Goal: Task Accomplishment & Management: Manage account settings

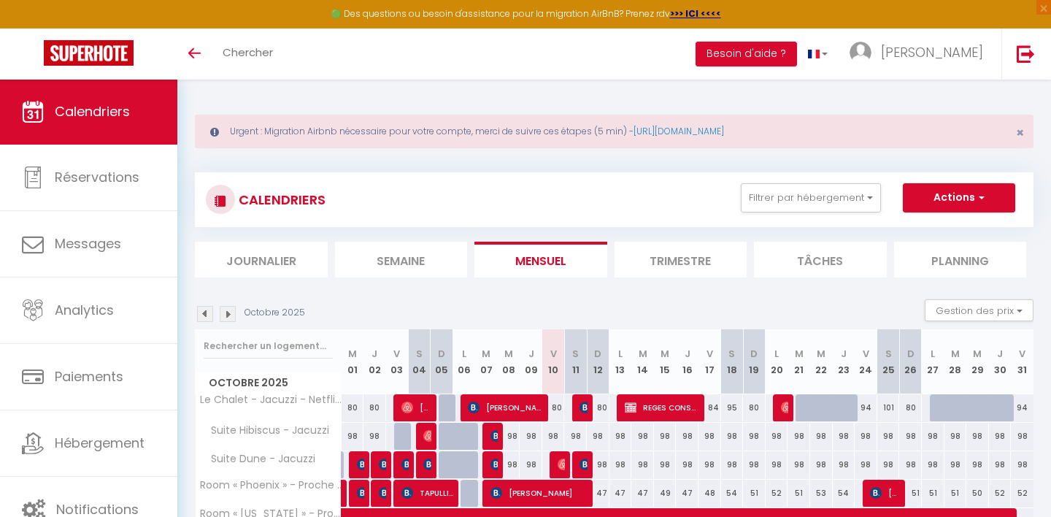
select select
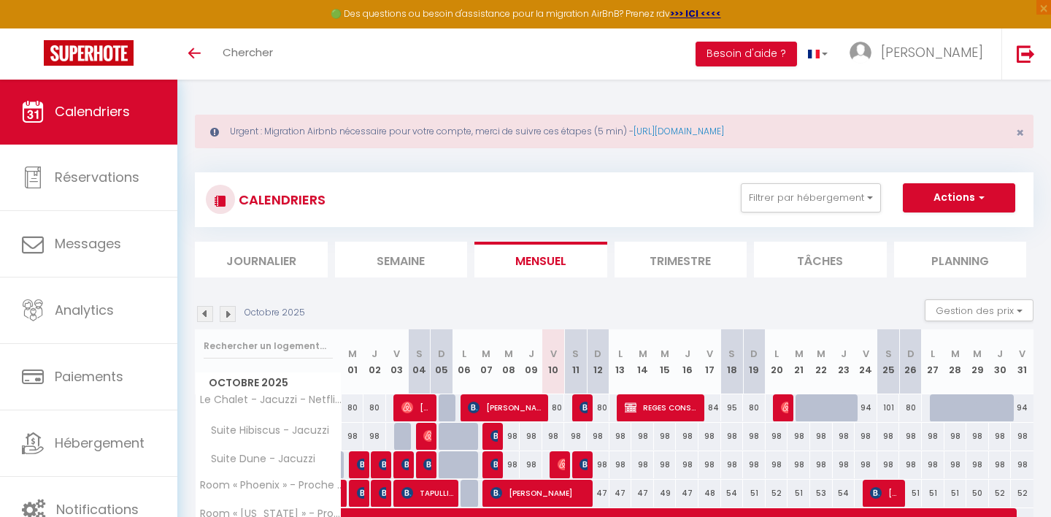
click at [658, 406] on span "REGES CONSTRUCTION" at bounding box center [662, 407] width 75 height 28
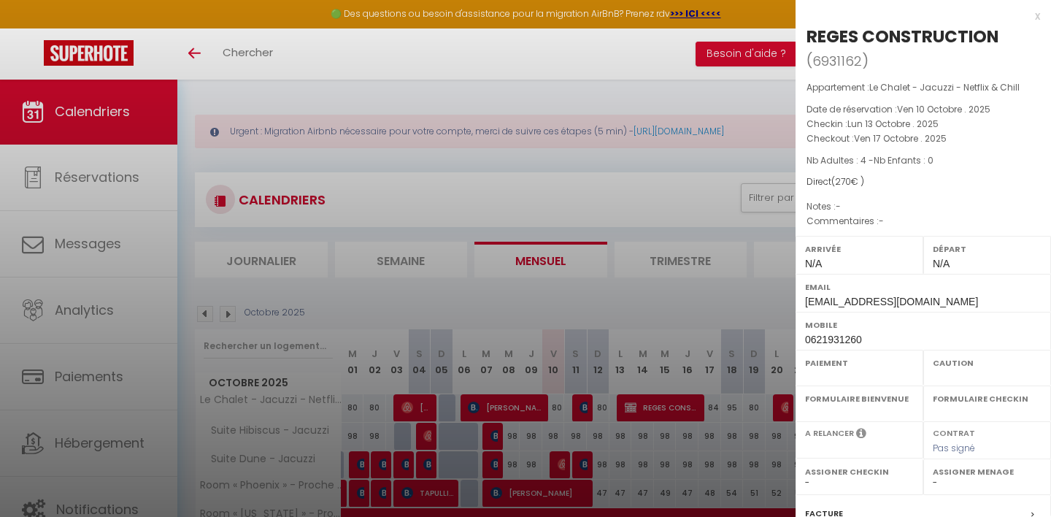
select select "OK"
select select "KO"
select select "0"
select select "1"
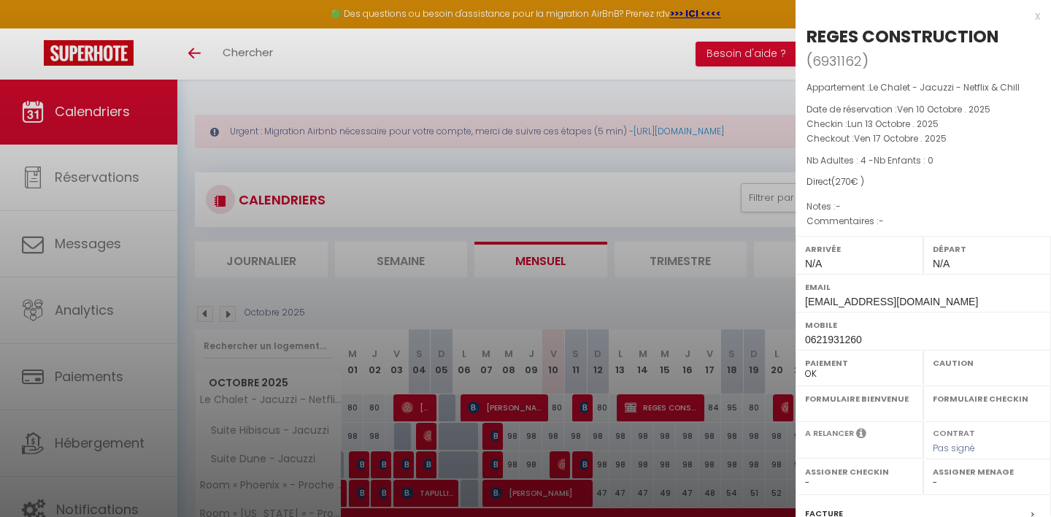
select select "38668"
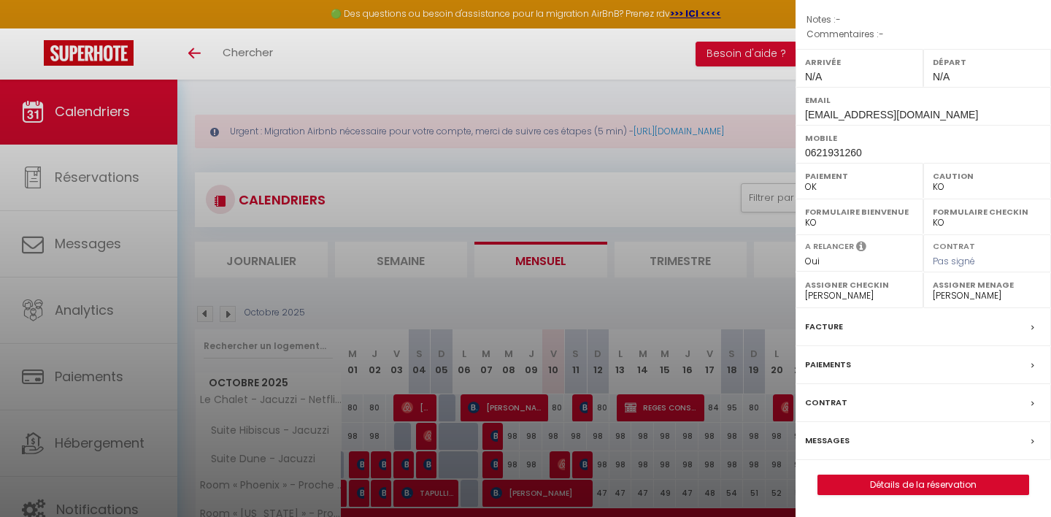
scroll to position [182, 0]
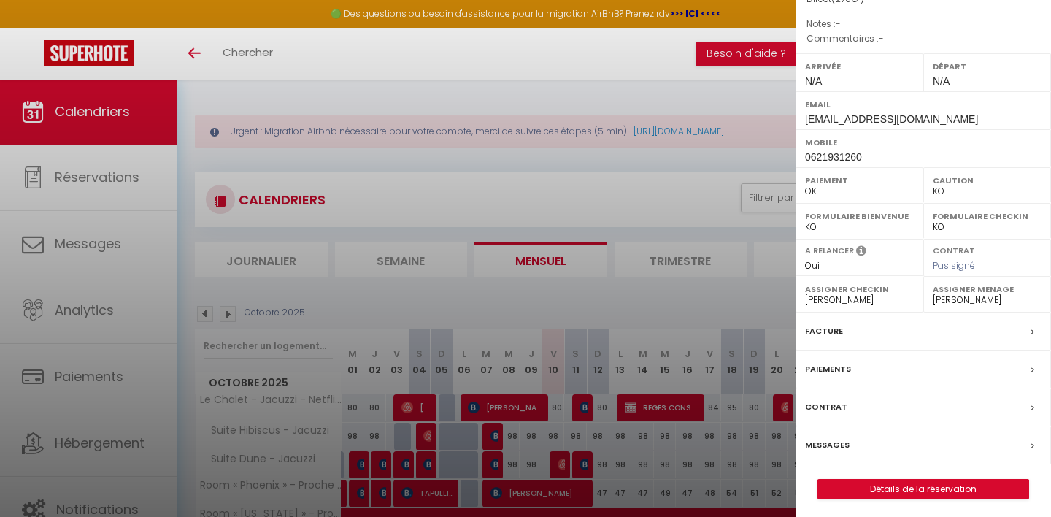
click at [831, 361] on label "Paiements" at bounding box center [828, 368] width 46 height 15
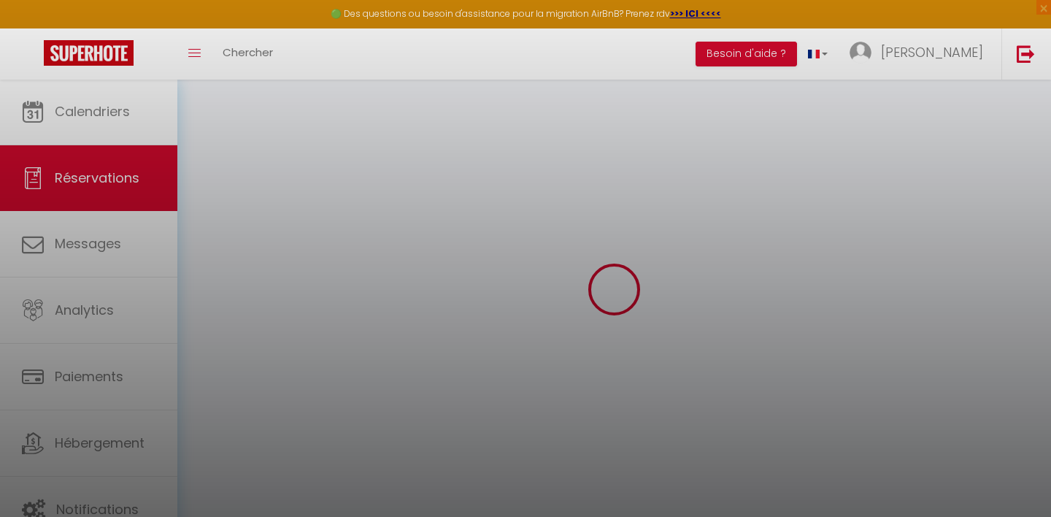
scroll to position [79, 0]
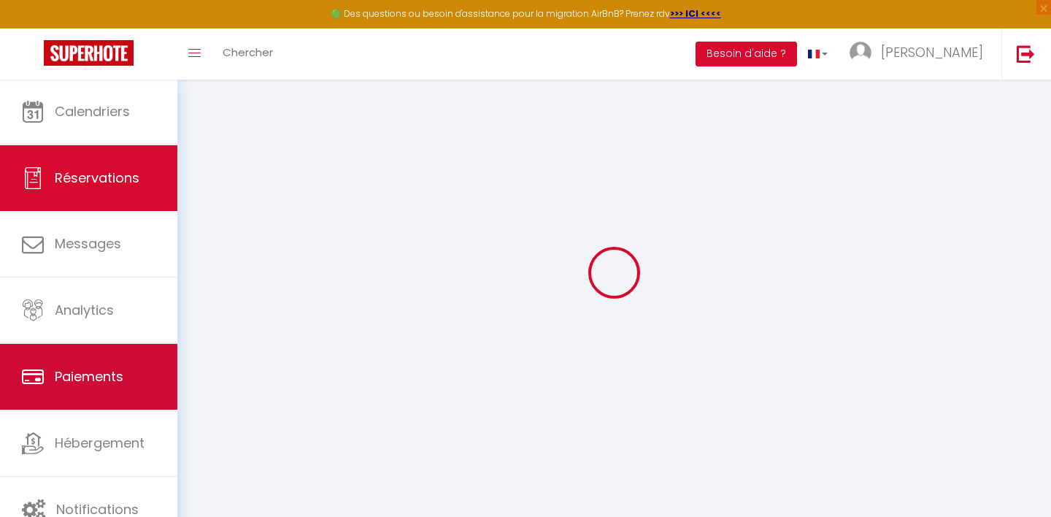
click at [99, 374] on span "Paiements" at bounding box center [89, 376] width 69 height 18
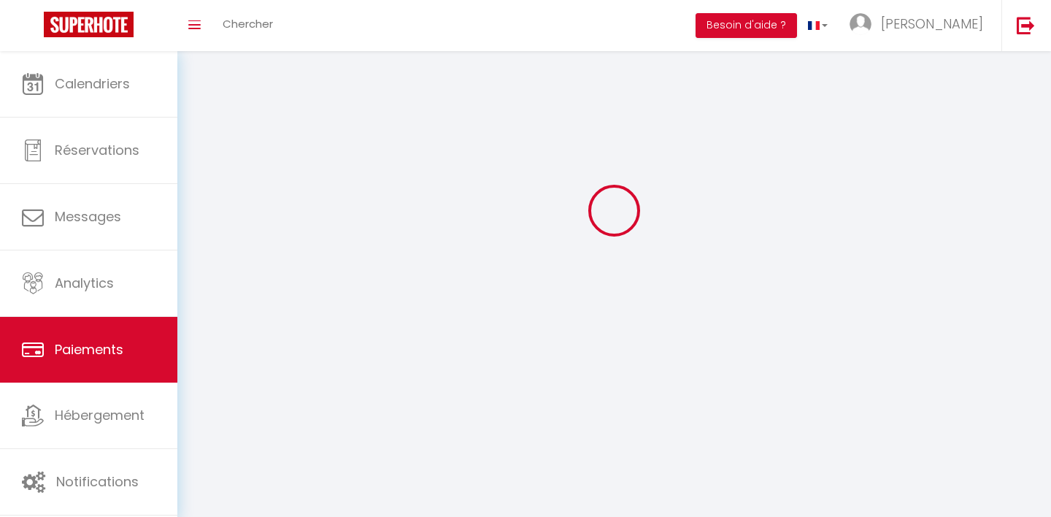
select select "2"
select select "0"
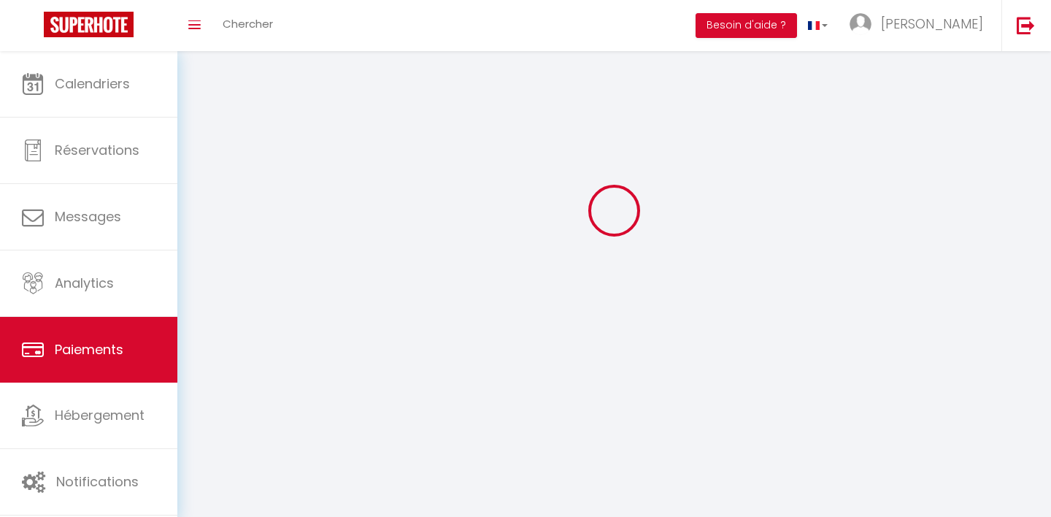
select select "0"
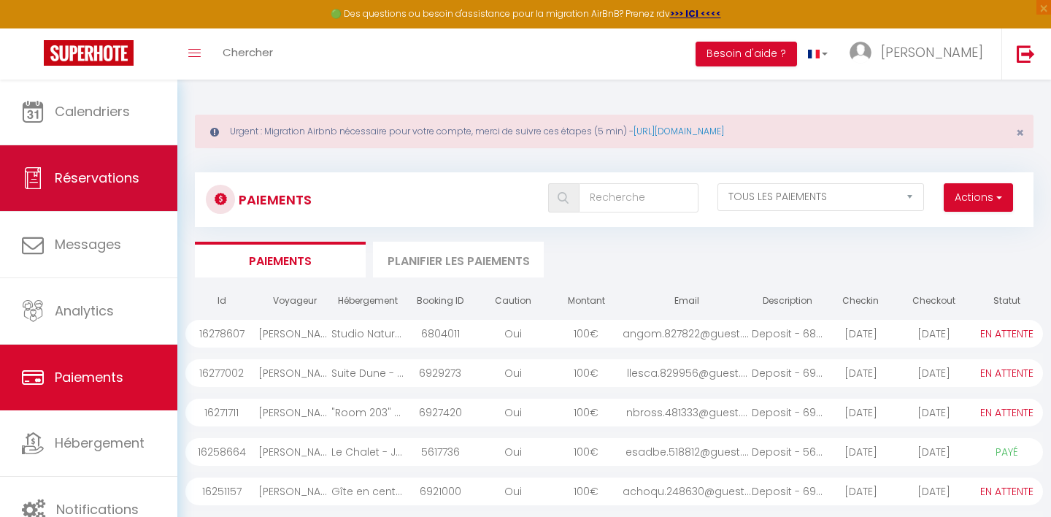
click at [85, 194] on link "Réservations" at bounding box center [88, 178] width 177 height 66
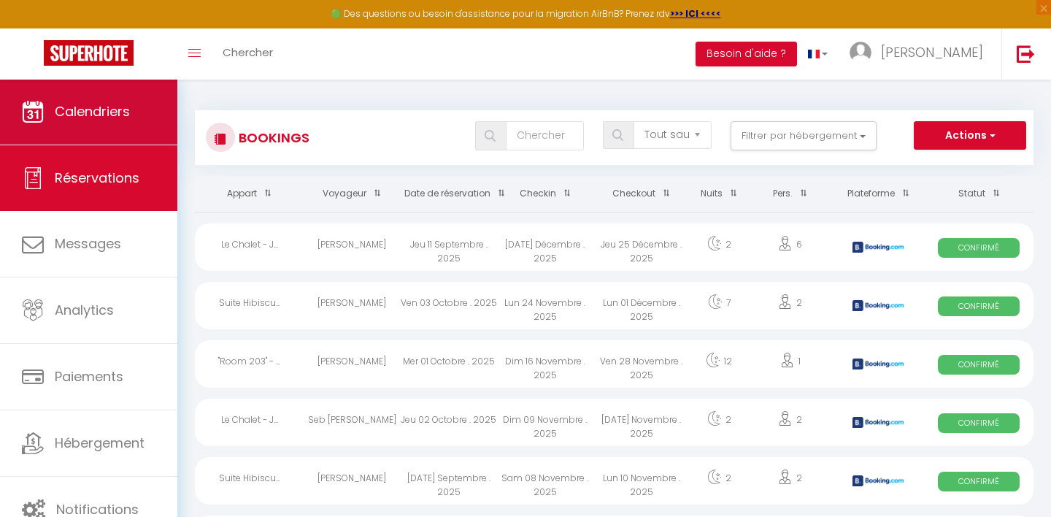
click at [83, 117] on span "Calendriers" at bounding box center [92, 111] width 75 height 18
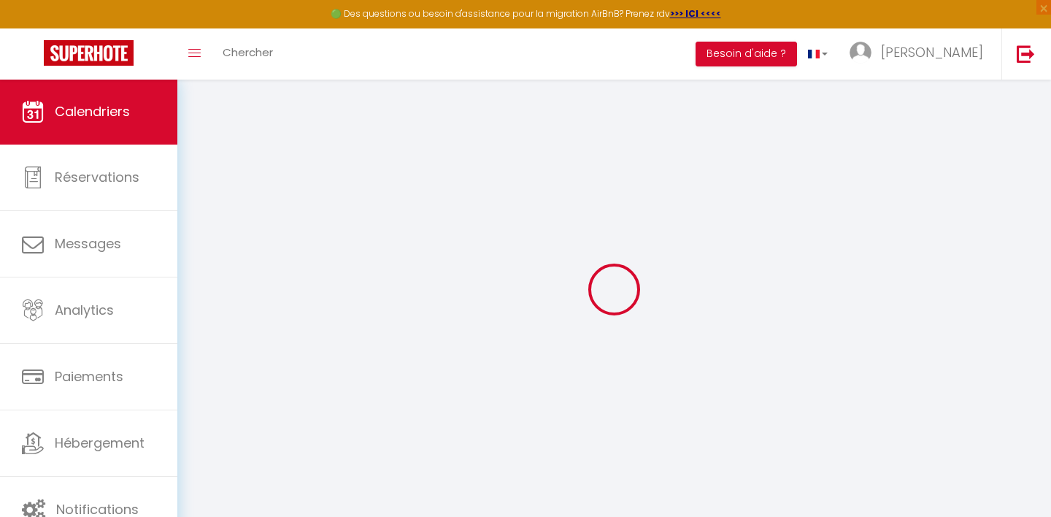
select select
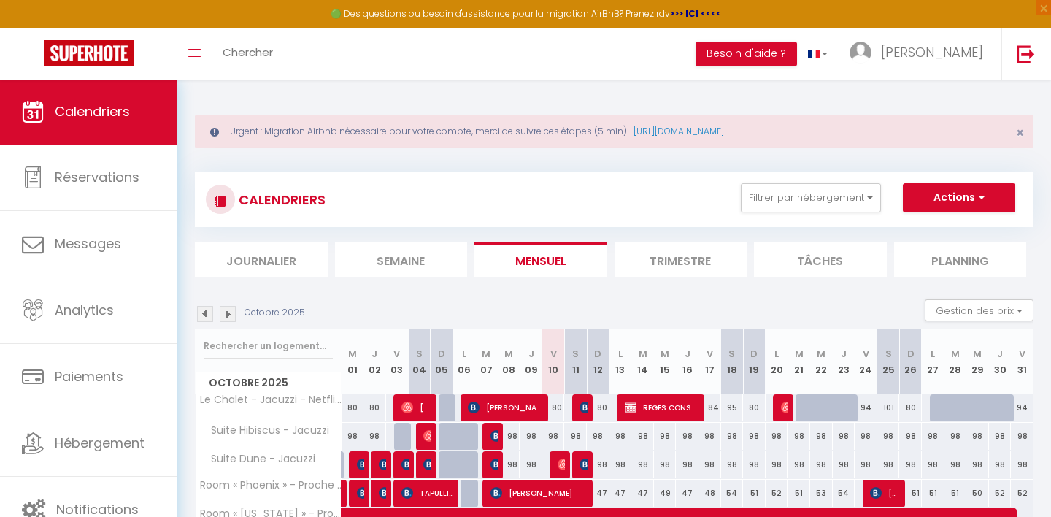
click at [634, 406] on img at bounding box center [631, 407] width 12 height 12
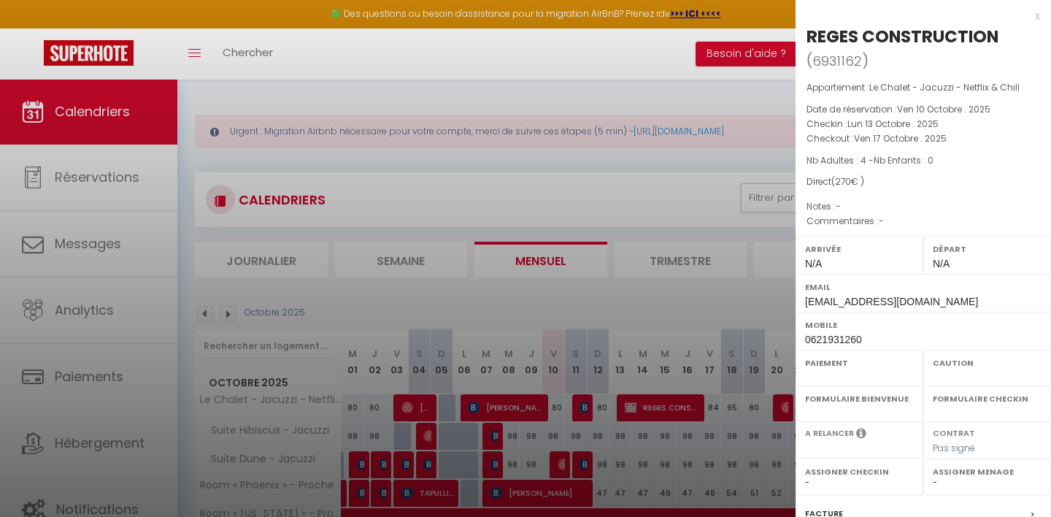
select select "OK"
select select "KO"
select select "0"
select select "1"
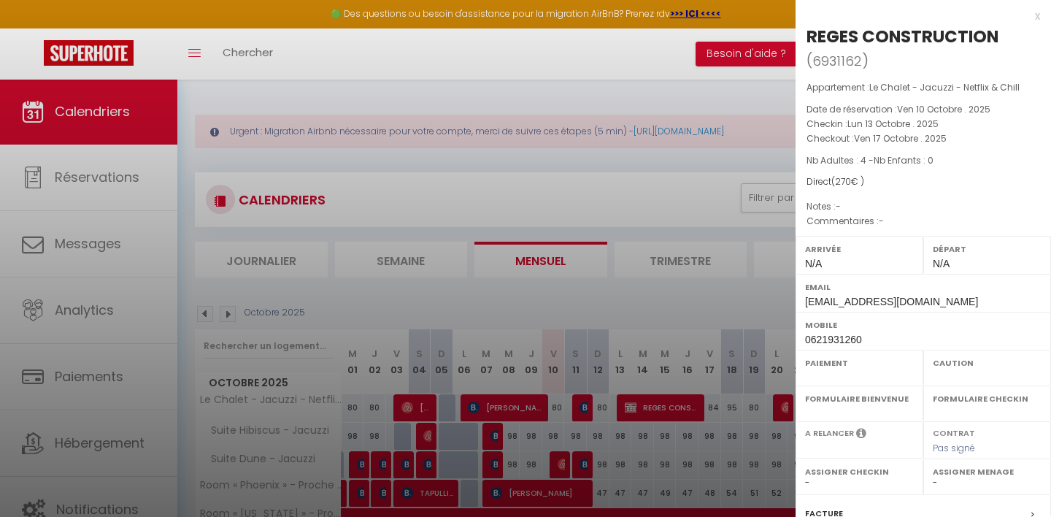
select select "38668"
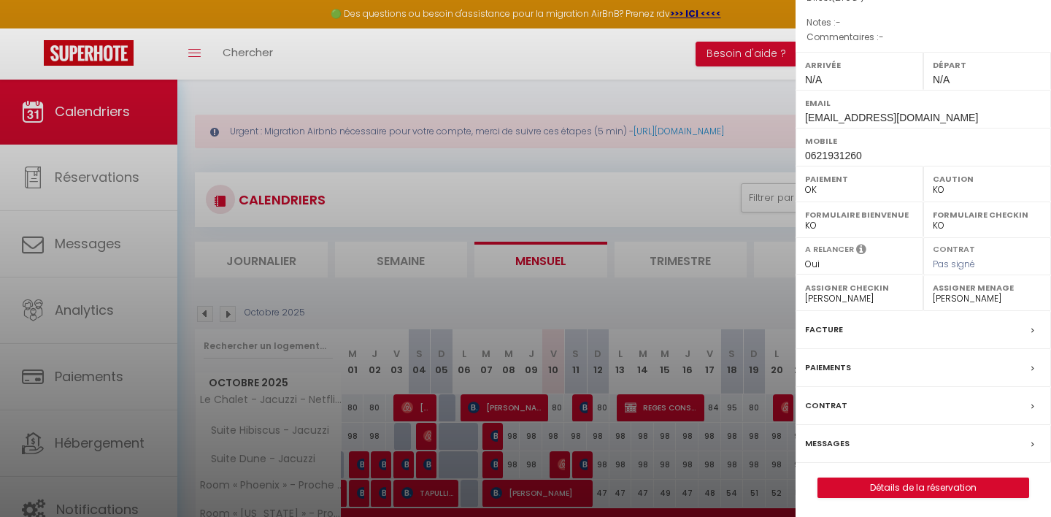
scroll to position [182, 0]
click at [831, 364] on label "Paiements" at bounding box center [828, 368] width 46 height 15
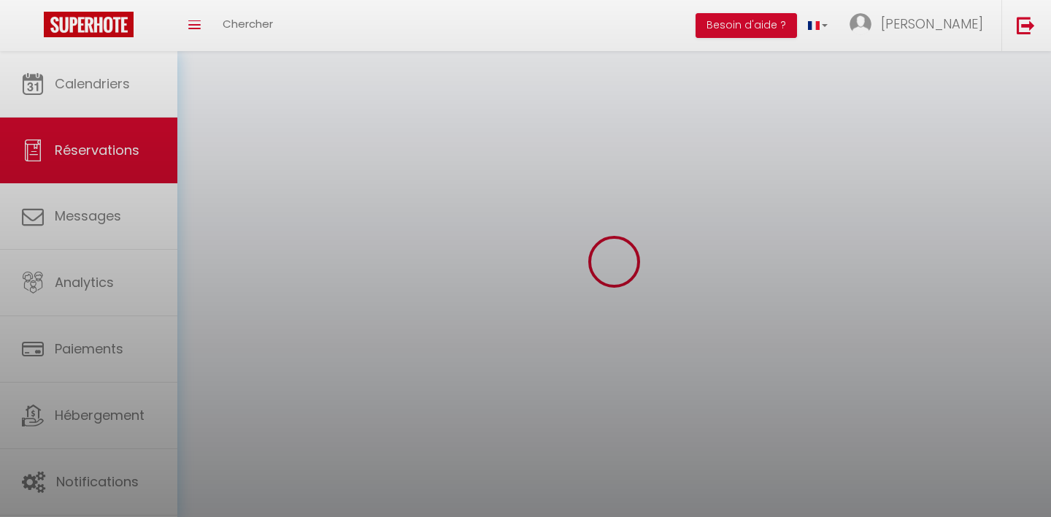
scroll to position [21, 0]
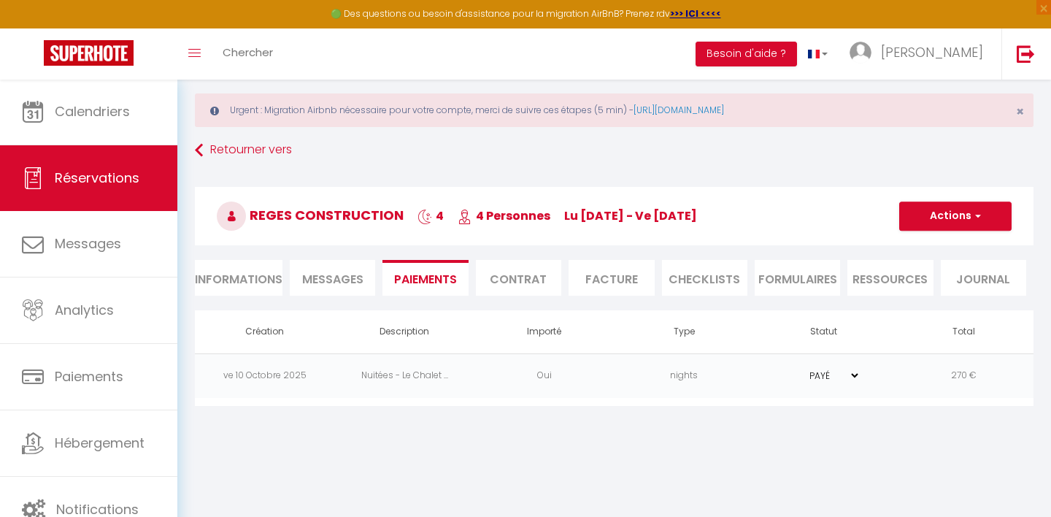
click at [958, 218] on button "Actions" at bounding box center [955, 215] width 112 height 29
select select "0"
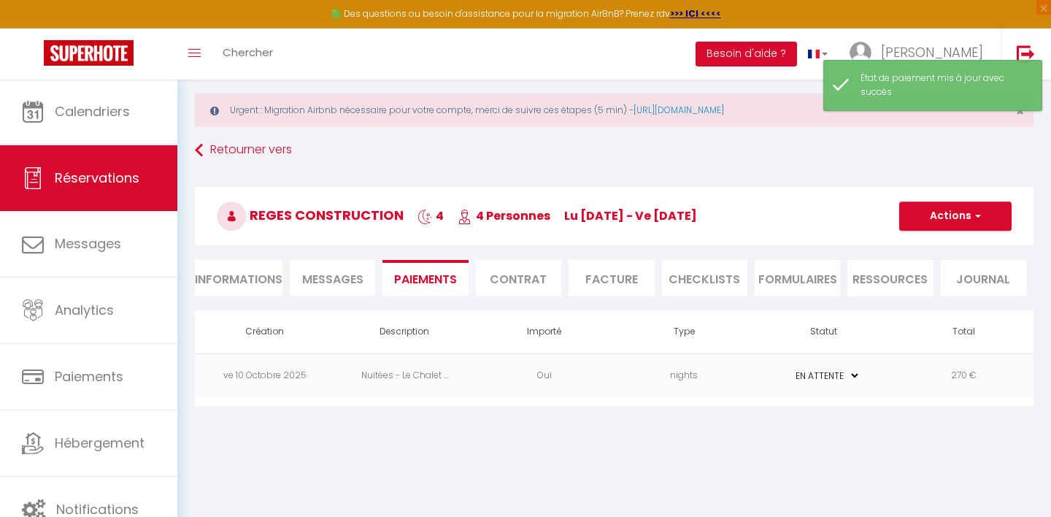
click at [956, 214] on button "Actions" at bounding box center [955, 215] width 112 height 29
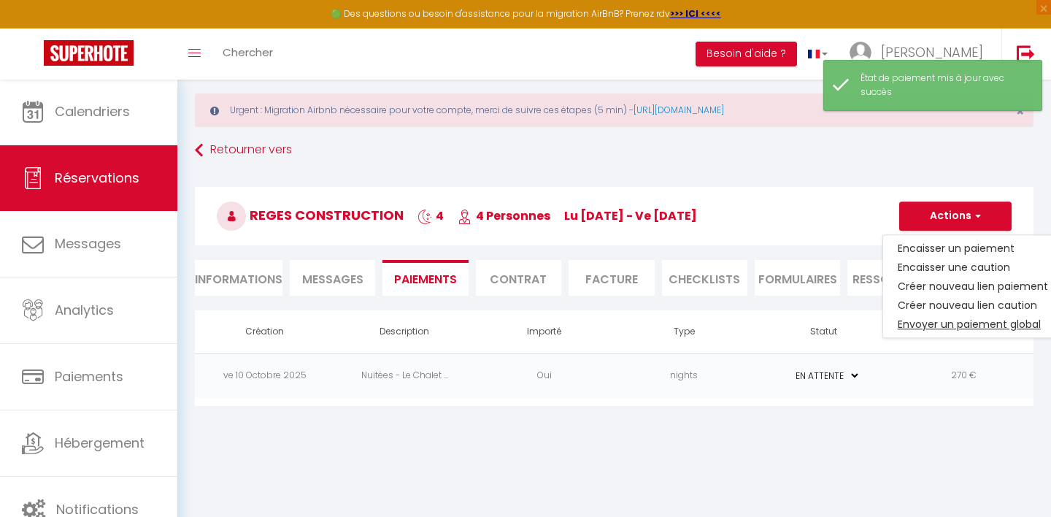
click at [948, 321] on link "Envoyer un paiement global" at bounding box center [973, 324] width 180 height 19
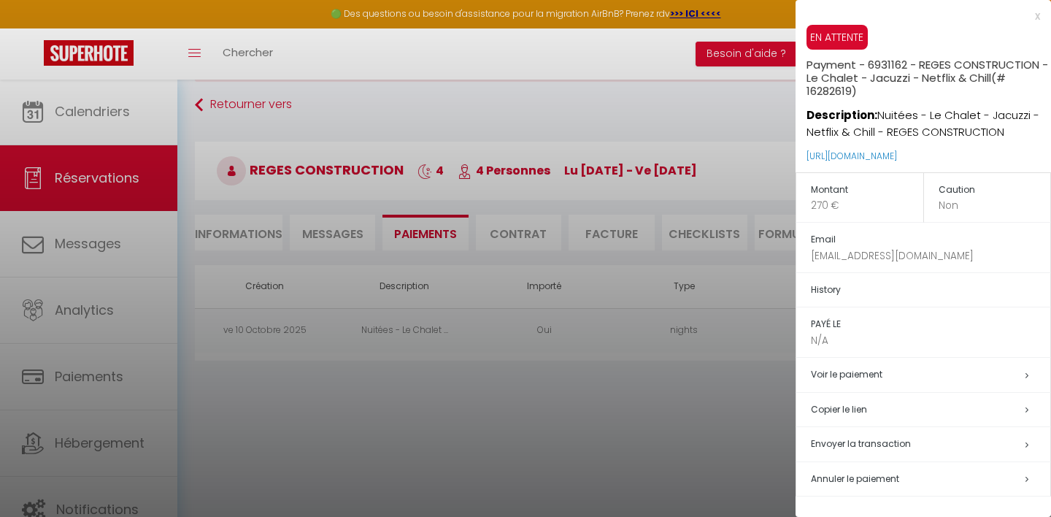
scroll to position [67, 0]
click at [879, 442] on span "Envoyer la transaction" at bounding box center [861, 443] width 100 height 12
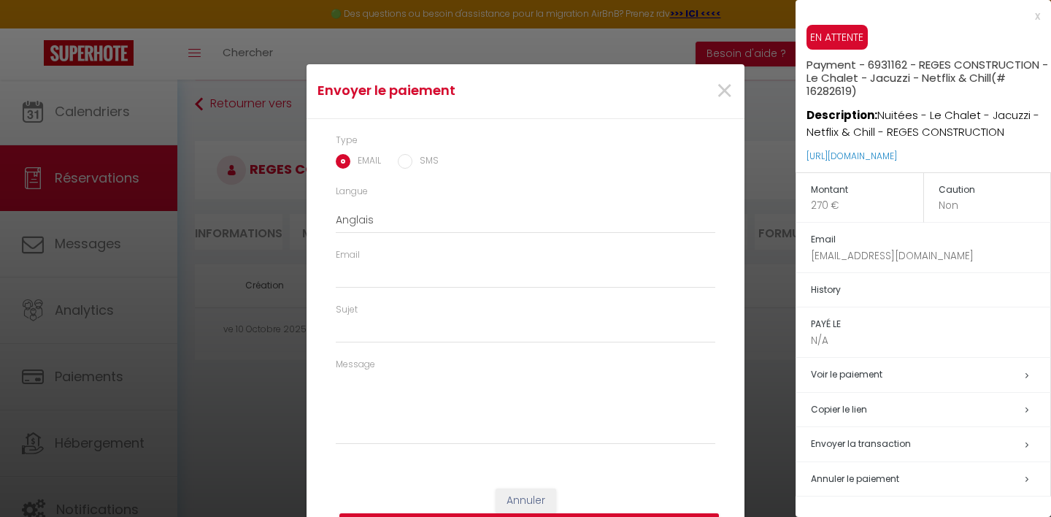
select select "fr"
type input "a.sebahire@ess-group-international.com"
type input "Demande de paiement"
type textarea "Bonjour, Nous vous invitons à cliquer sur le lien ci-dessous pour effectuer le …"
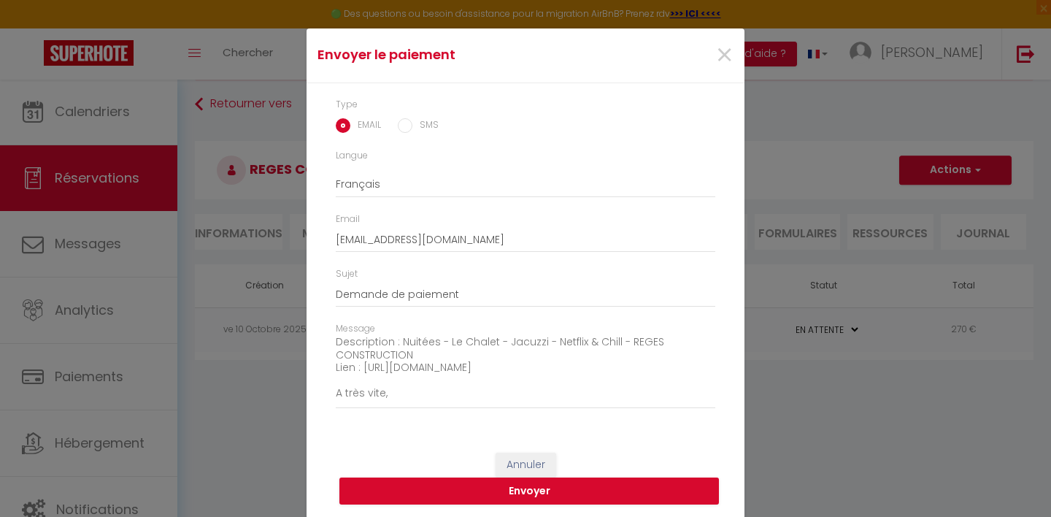
scroll to position [91, 0]
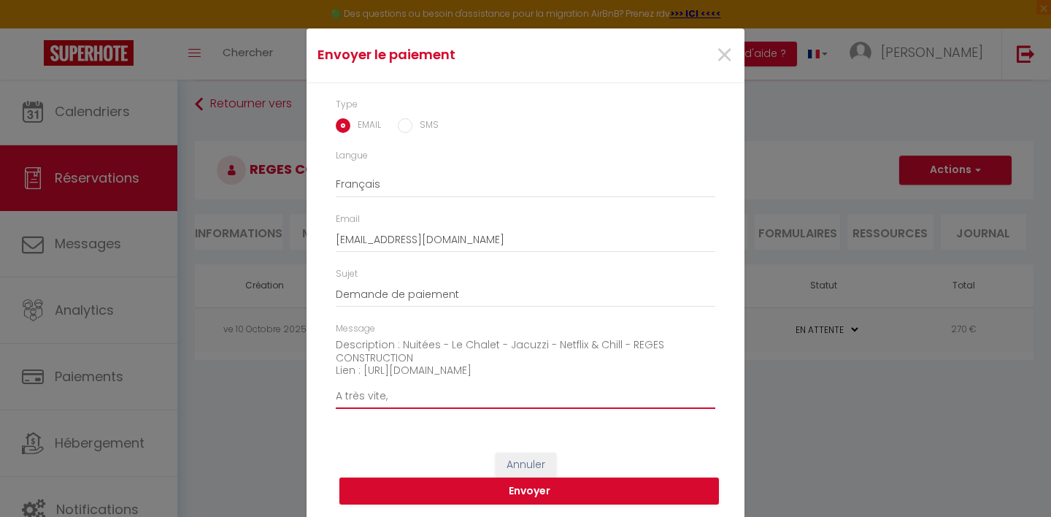
drag, startPoint x: 581, startPoint y: 369, endPoint x: 364, endPoint y: 364, distance: 216.8
click at [364, 364] on textarea "Bonjour, Nous vous invitons à cliquer sur le lien ci-dessous pour effectuer le …" at bounding box center [526, 373] width 380 height 74
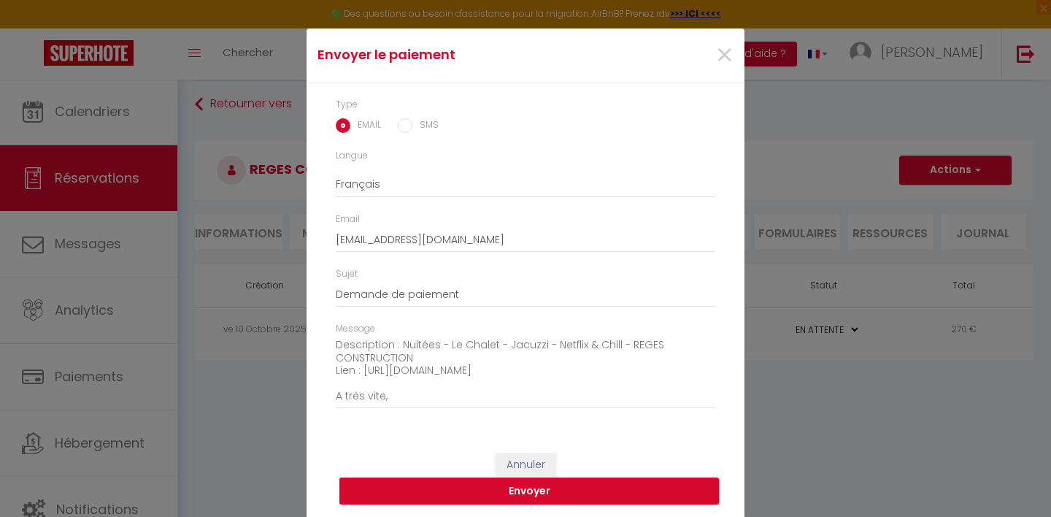
click at [404, 128] on input "SMS" at bounding box center [405, 125] width 15 height 15
radio input "true"
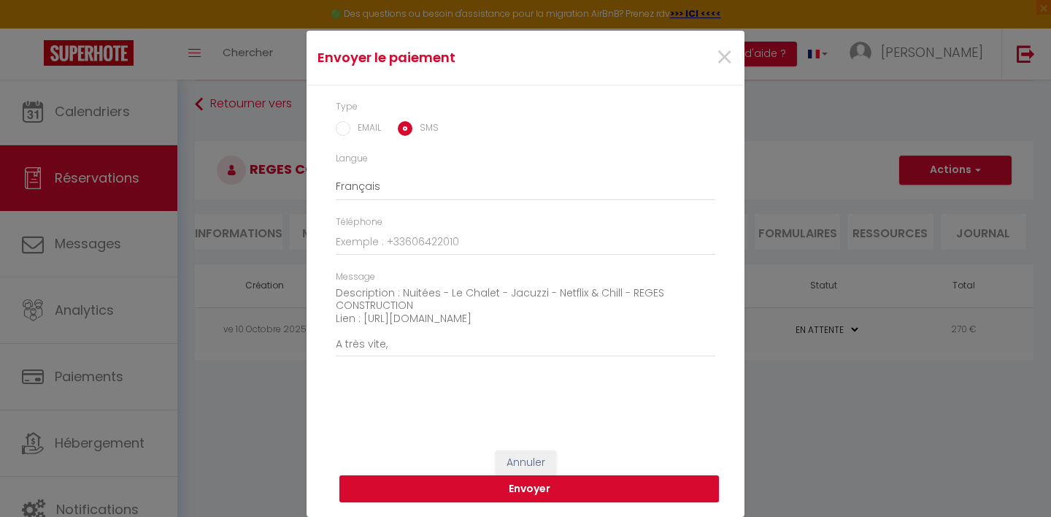
click at [345, 129] on input "EMAIL" at bounding box center [343, 128] width 15 height 15
radio input "true"
radio input "false"
type input "a.sebahire@ess-group-international.com"
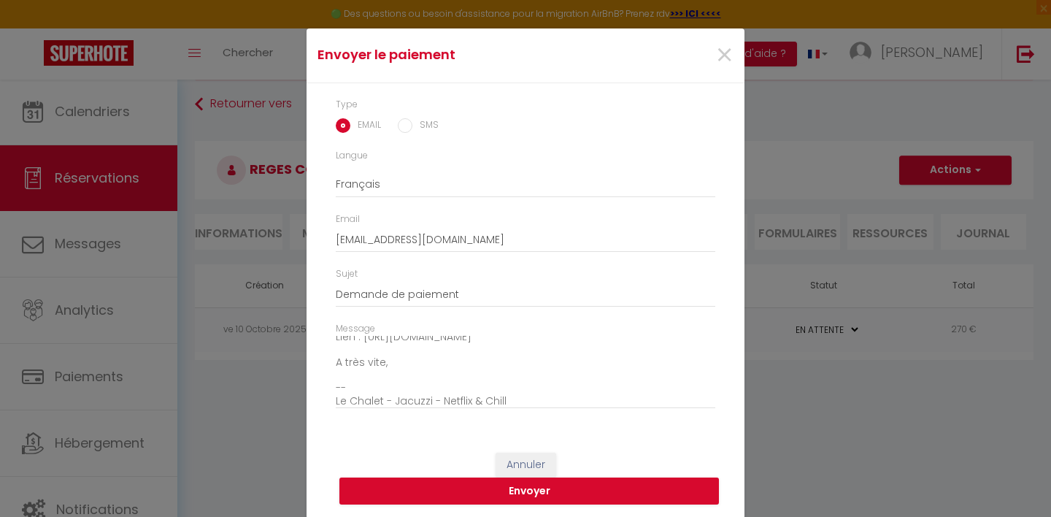
scroll to position [124, 0]
click at [528, 488] on button "Envoyer" at bounding box center [529, 491] width 380 height 28
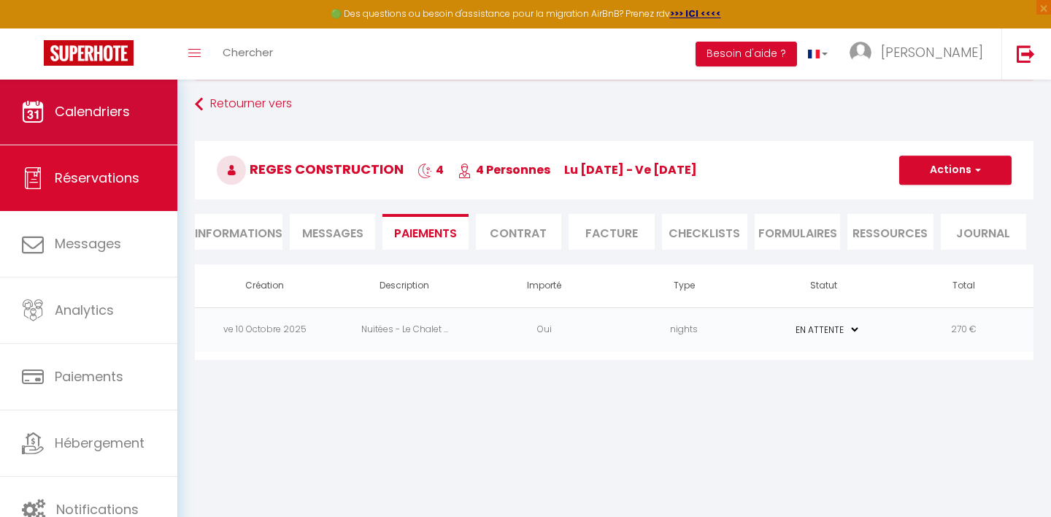
click at [123, 105] on span "Calendriers" at bounding box center [92, 111] width 75 height 18
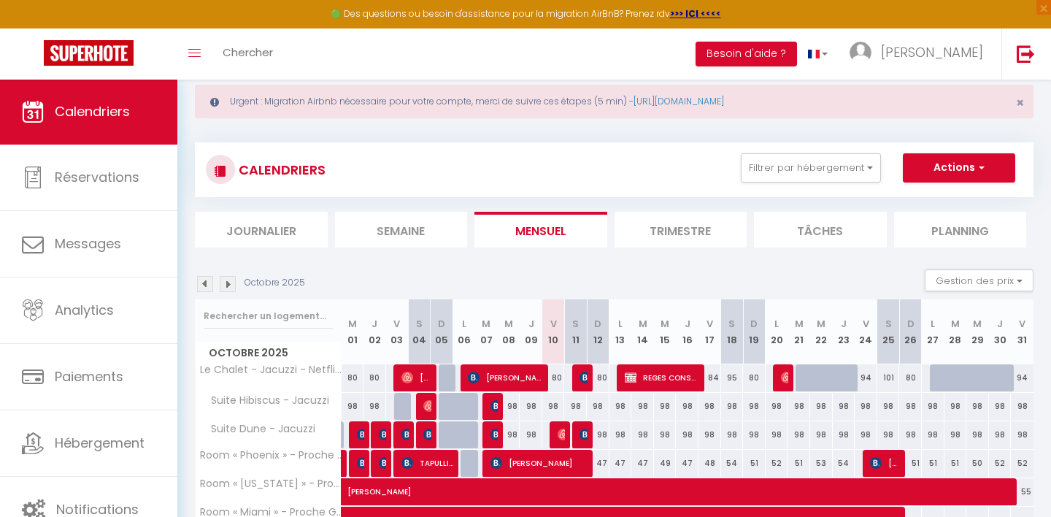
scroll to position [71, 0]
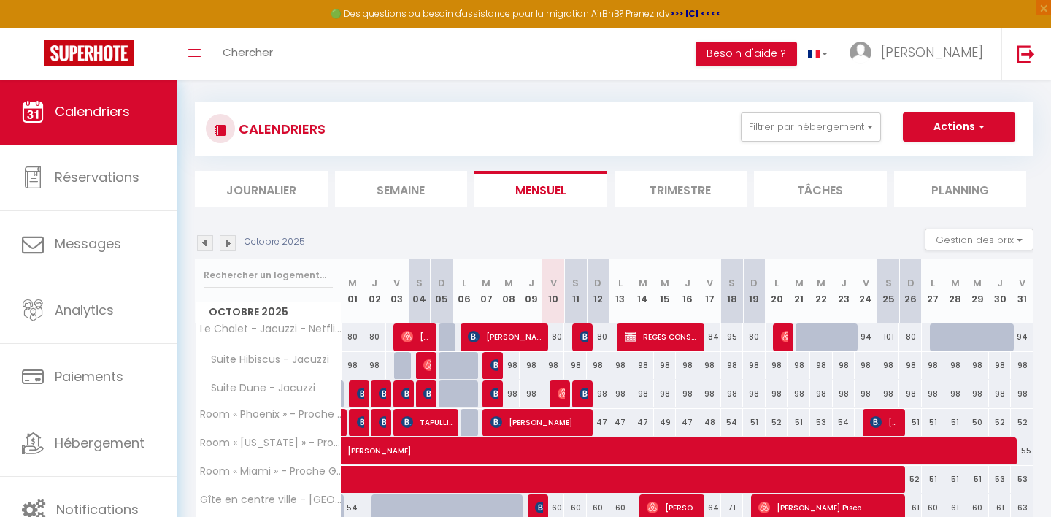
click at [785, 337] on img at bounding box center [787, 337] width 12 height 12
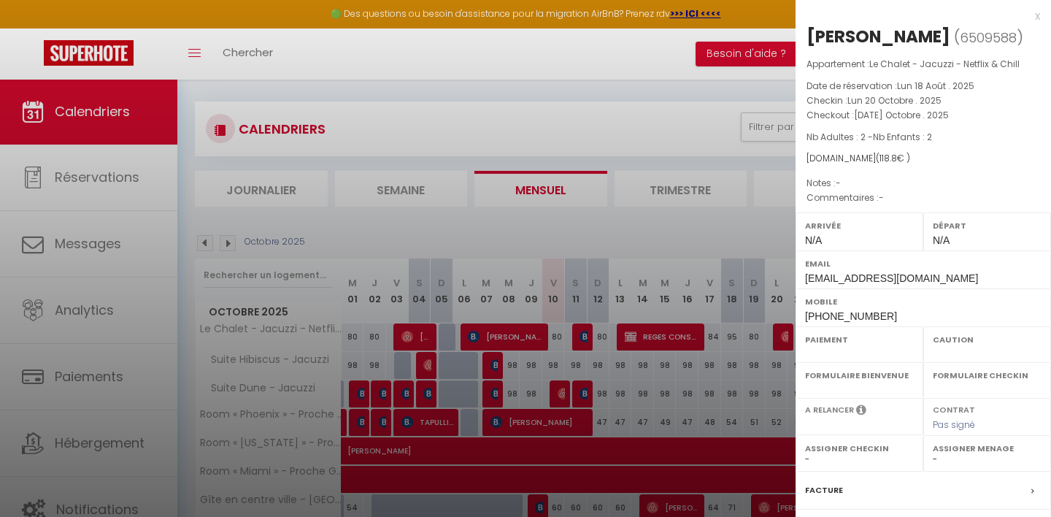
select select "OK"
select select "0"
select select "1"
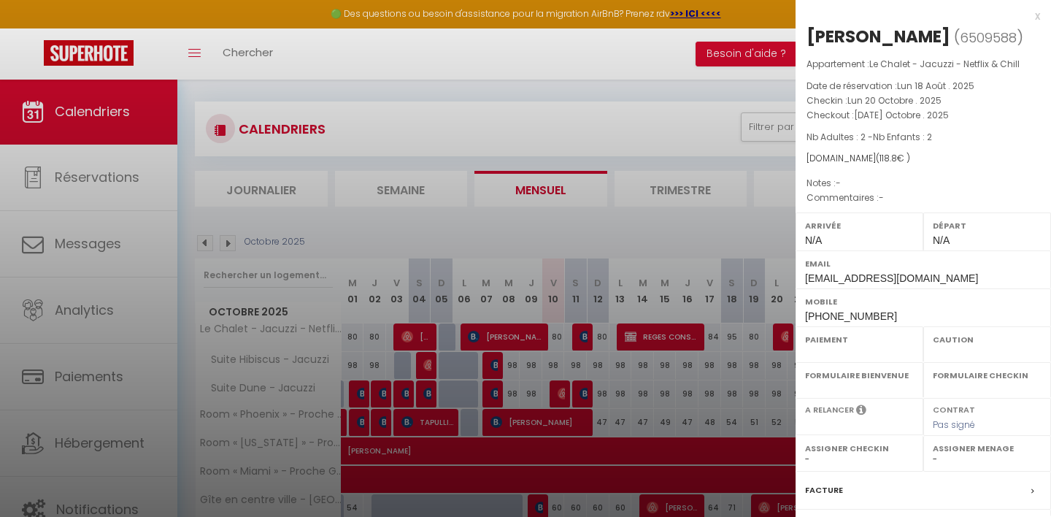
select select "38668"
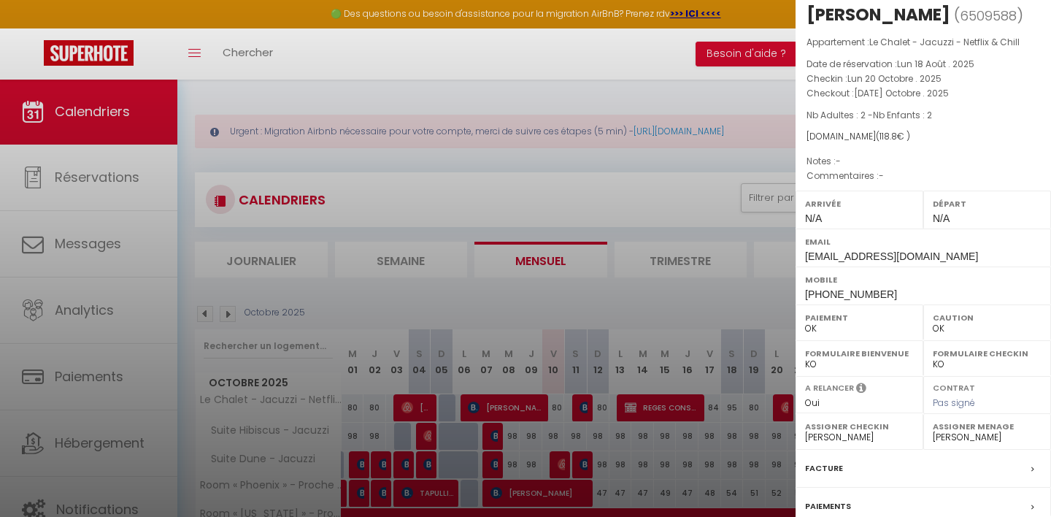
scroll to position [0, 0]
